Goal: Task Accomplishment & Management: Use online tool/utility

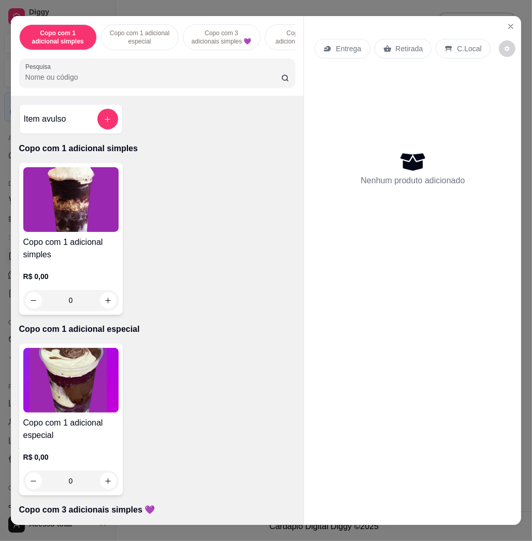
click at [101, 82] on input "Pesquisa" at bounding box center [153, 77] width 256 height 10
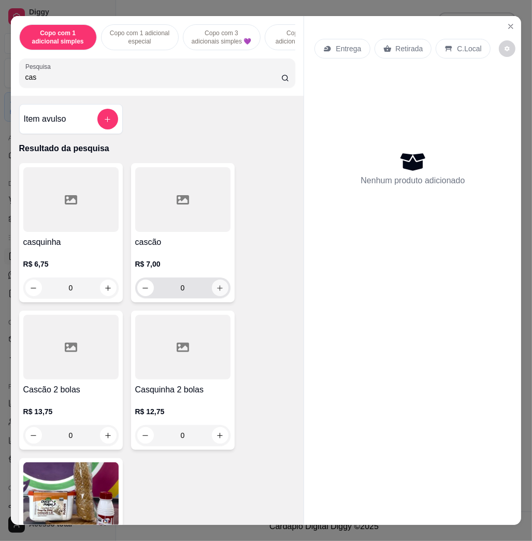
type input "cas"
click at [218, 292] on icon "increase-product-quantity" at bounding box center [220, 288] width 8 height 8
type input "1"
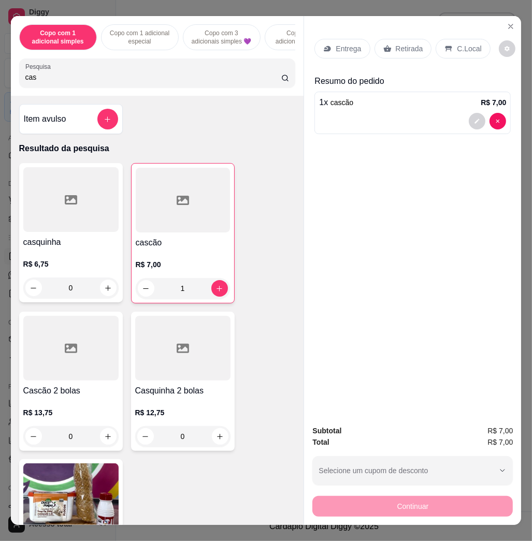
click at [463, 45] on p "C.Local" at bounding box center [469, 49] width 24 height 10
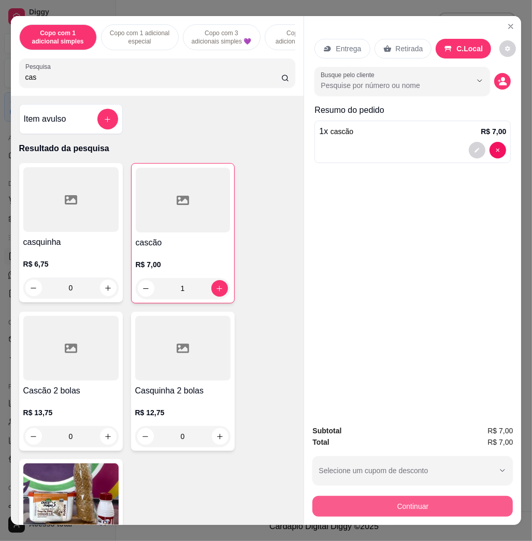
click at [483, 505] on button "Continuar" at bounding box center [412, 506] width 200 height 21
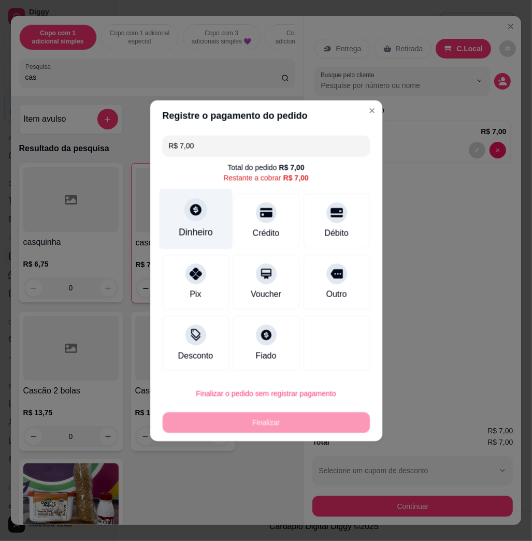
click at [197, 221] on div at bounding box center [195, 209] width 23 height 23
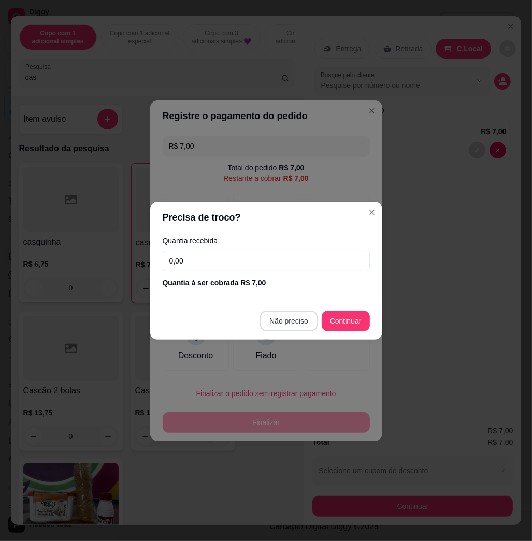
type input "R$ 0,00"
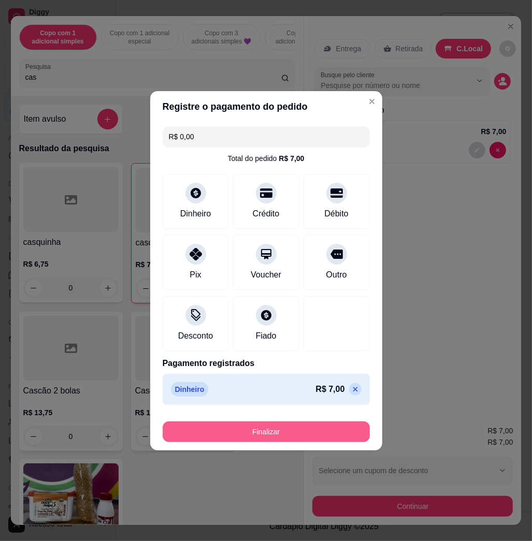
click at [275, 428] on button "Finalizar" at bounding box center [266, 432] width 207 height 21
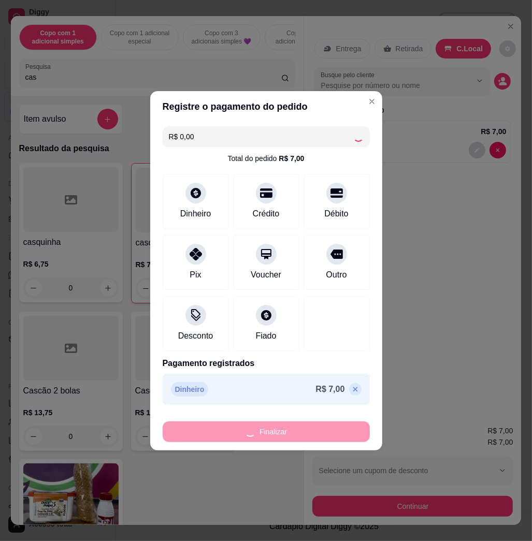
type input "0"
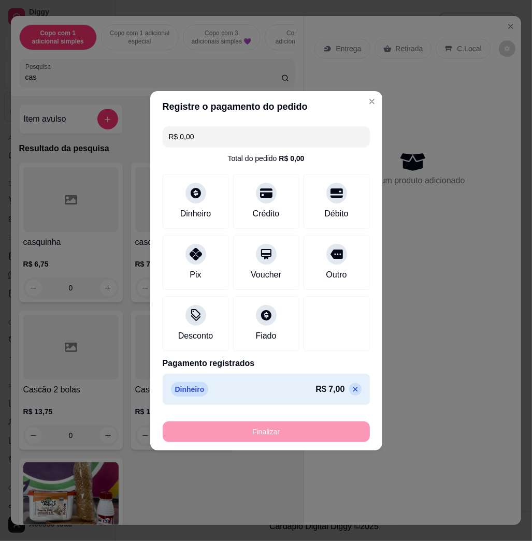
type input "-R$ 7,00"
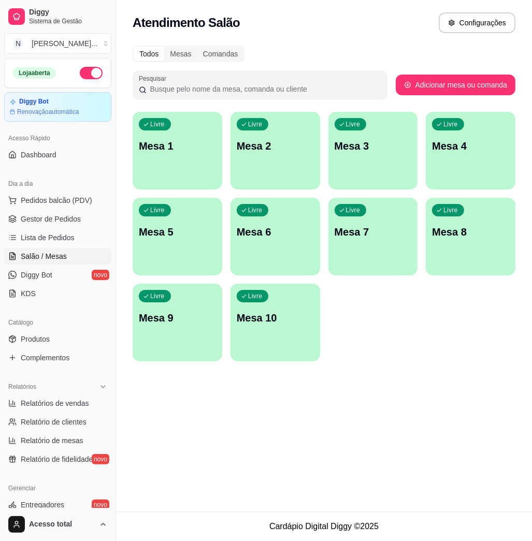
click at [158, 165] on div "Livre Mesa 1" at bounding box center [178, 144] width 90 height 65
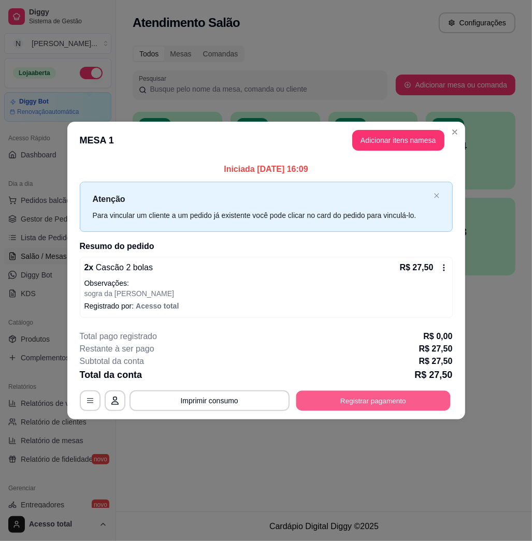
click at [408, 402] on button "Registrar pagamento" at bounding box center [373, 401] width 154 height 20
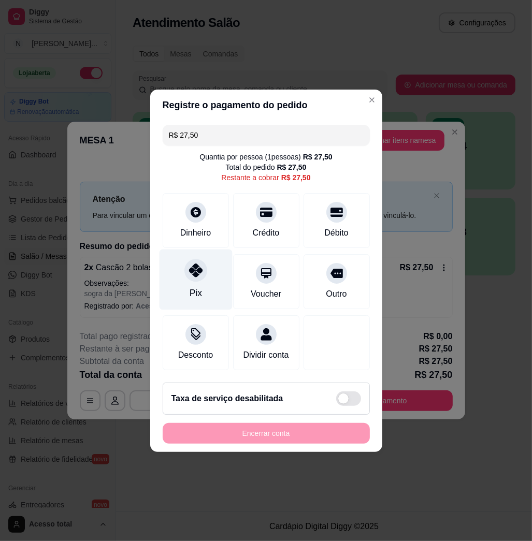
click at [184, 268] on div at bounding box center [195, 270] width 23 height 23
type input "R$ 0,00"
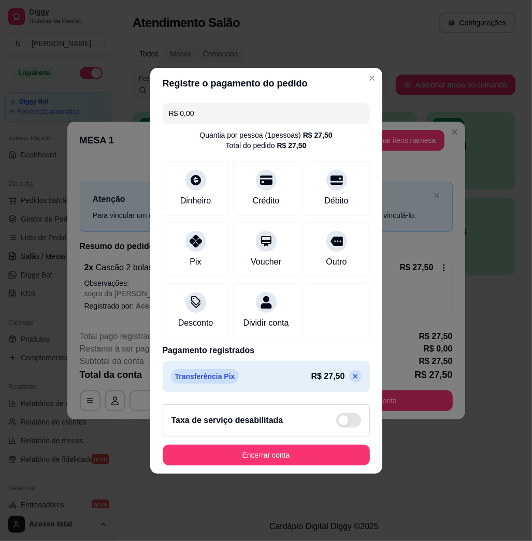
click at [325, 474] on footer "Taxa de serviço desabilitada Encerrar conta" at bounding box center [266, 435] width 232 height 78
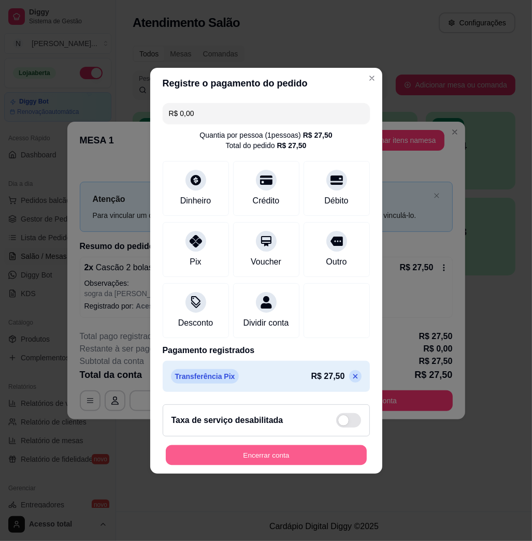
click at [334, 462] on button "Encerrar conta" at bounding box center [266, 455] width 201 height 20
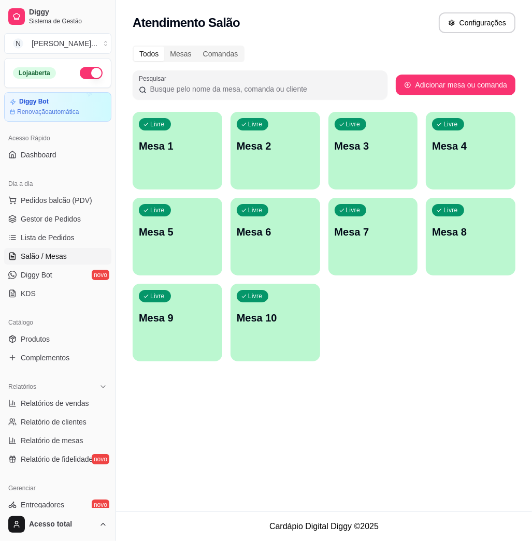
drag, startPoint x: 341, startPoint y: 467, endPoint x: 411, endPoint y: 494, distance: 74.5
click at [411, 494] on div "Atendimento Salão Configurações Todos Mesas Comandas Pesquisar Adicionar mesa o…" at bounding box center [324, 256] width 416 height 512
